Goal: Use online tool/utility

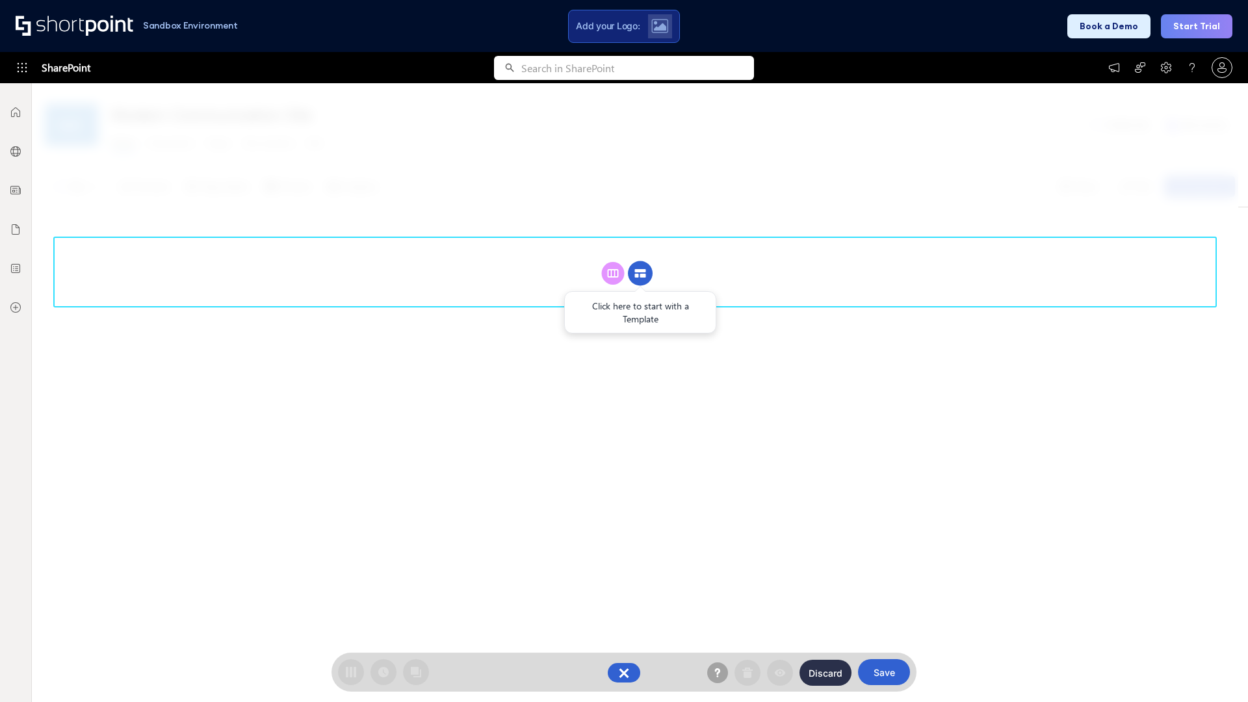
click at [640, 273] on circle at bounding box center [640, 273] width 25 height 25
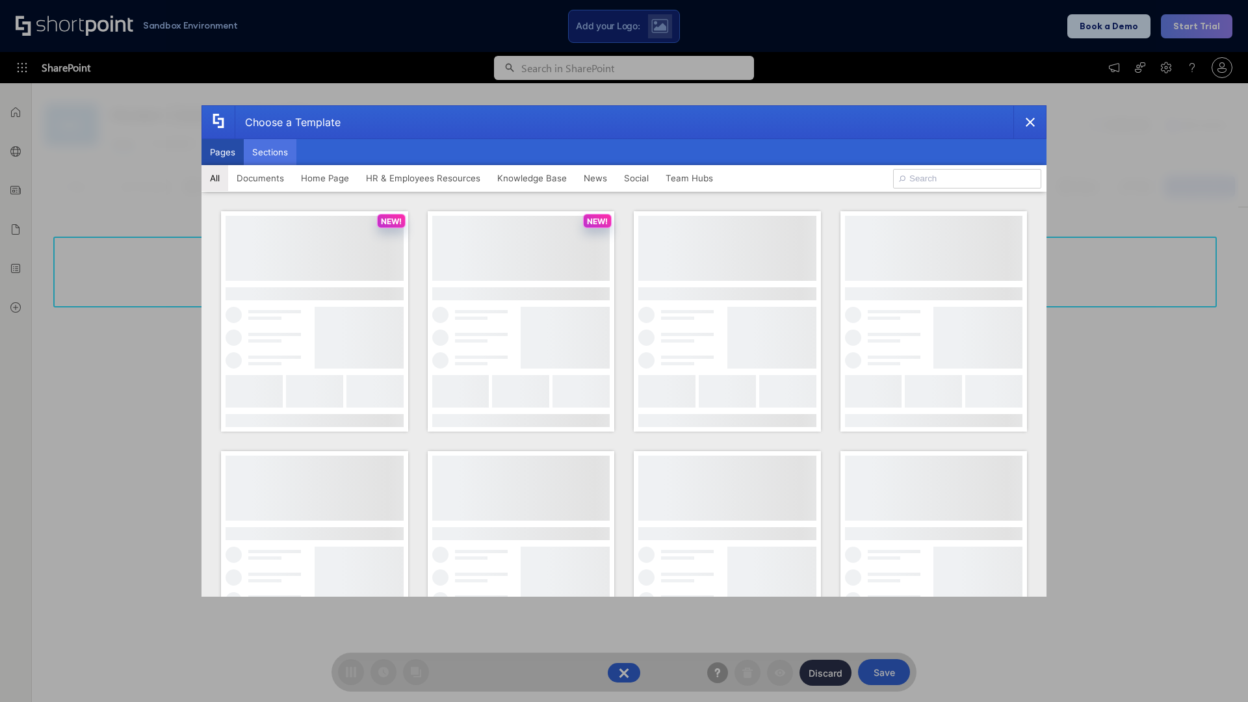
click at [270, 152] on button "Sections" at bounding box center [270, 152] width 53 height 26
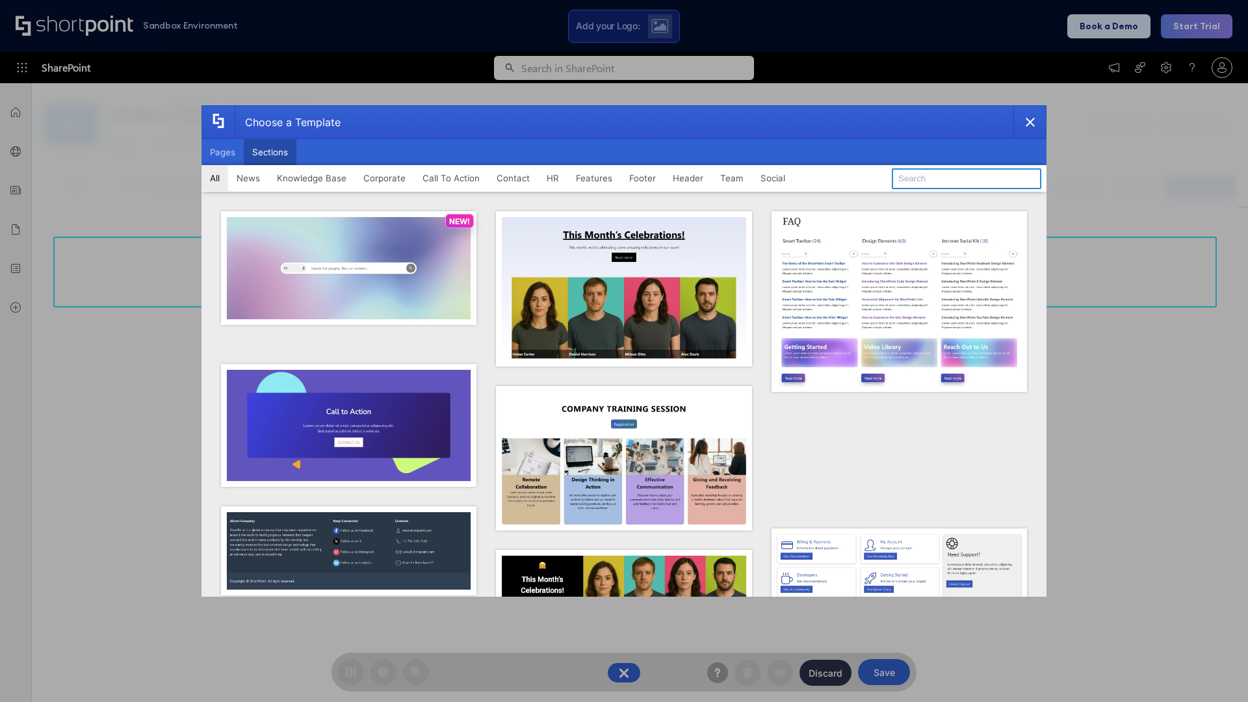
type input "Header 5"
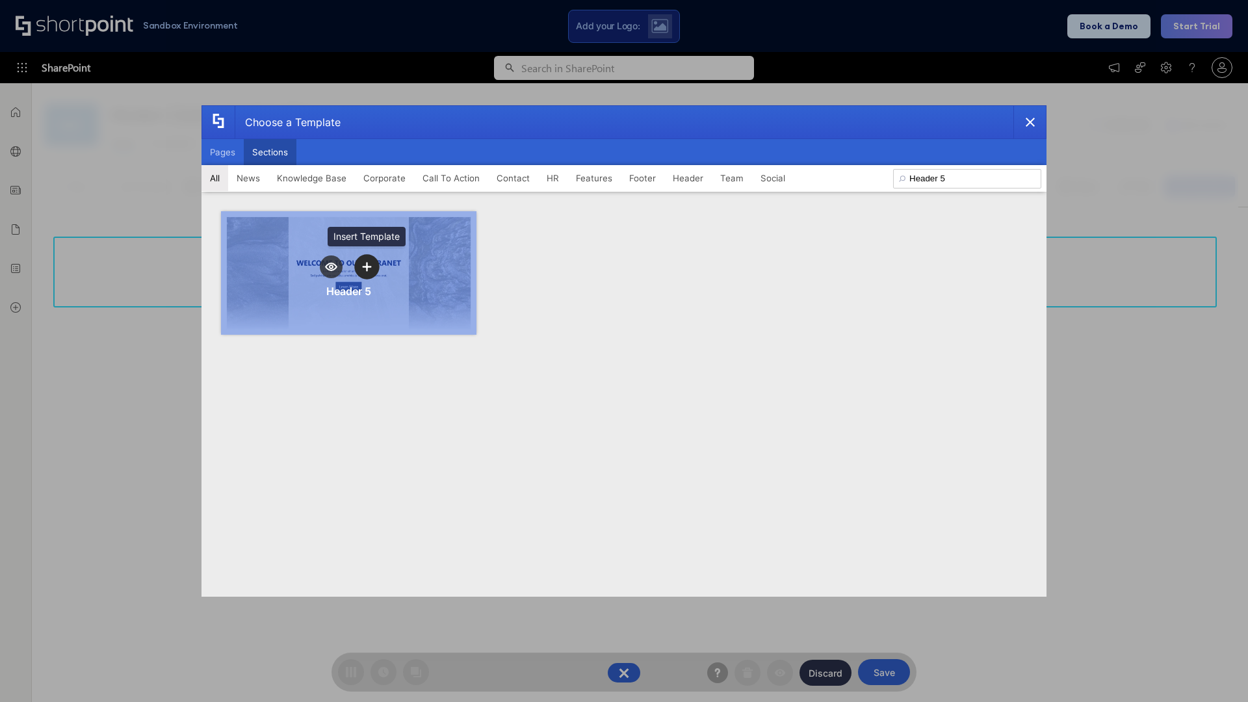
click at [366, 266] on icon "template selector" at bounding box center [366, 266] width 9 height 9
